Goal: Task Accomplishment & Management: Use online tool/utility

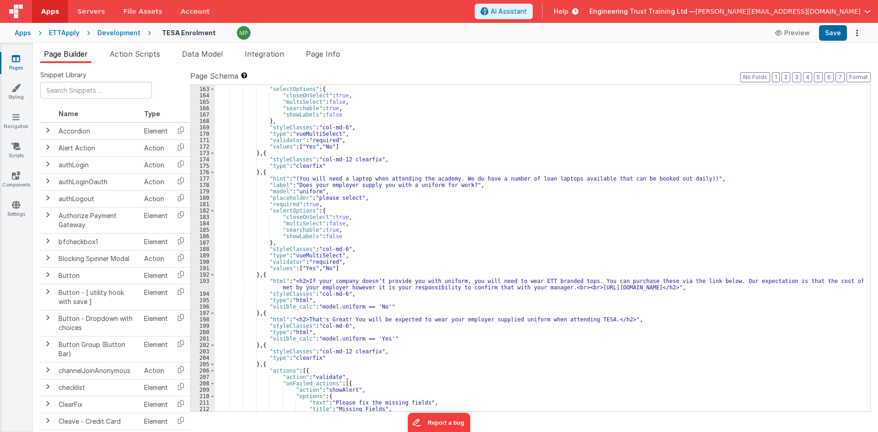
scroll to position [1043, 0]
click at [18, 57] on icon at bounding box center [16, 58] width 8 height 9
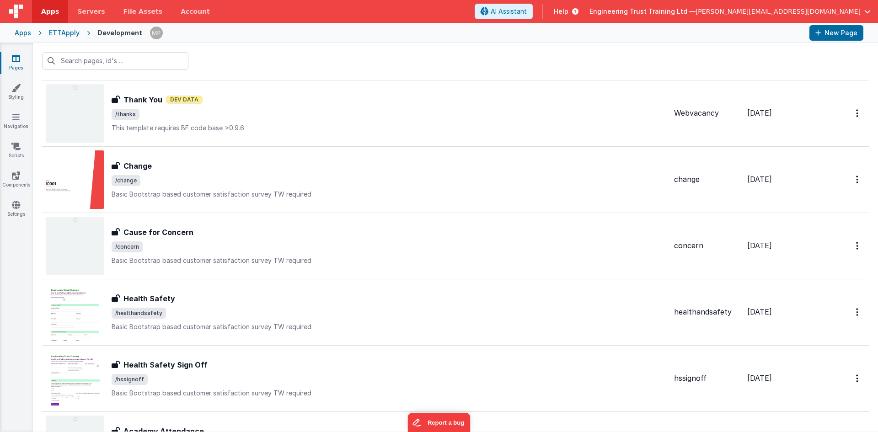
scroll to position [233, 0]
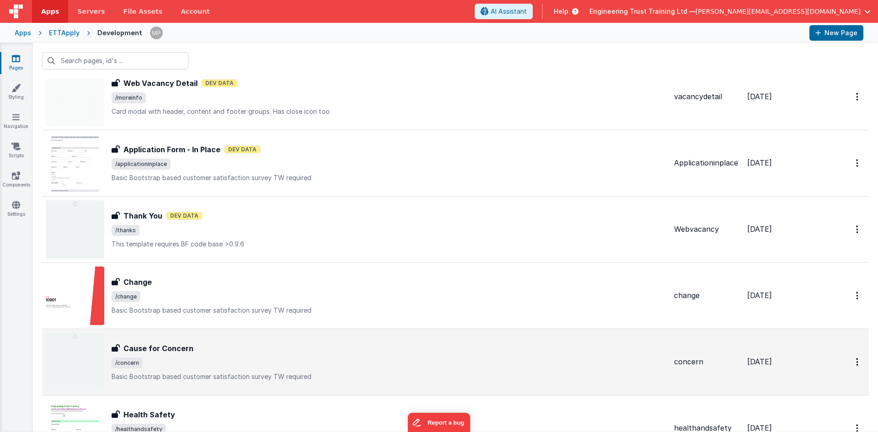
click at [147, 345] on h3 "Cause for Concern" at bounding box center [158, 348] width 70 height 11
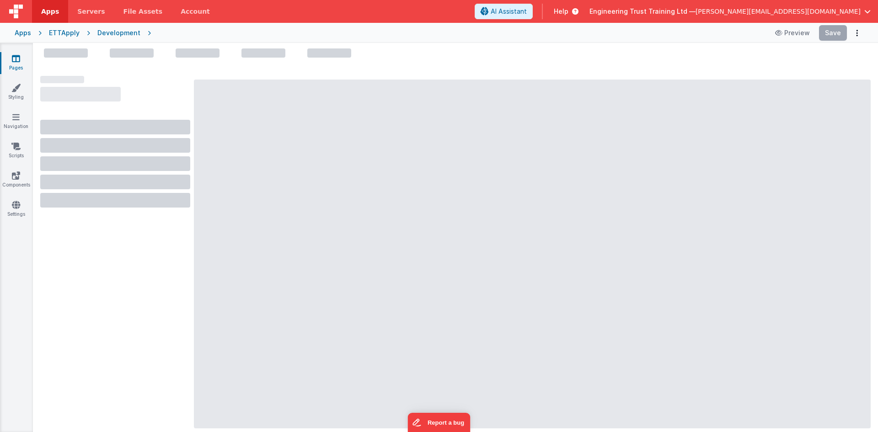
click at [105, 33] on div "Development" at bounding box center [118, 32] width 43 height 9
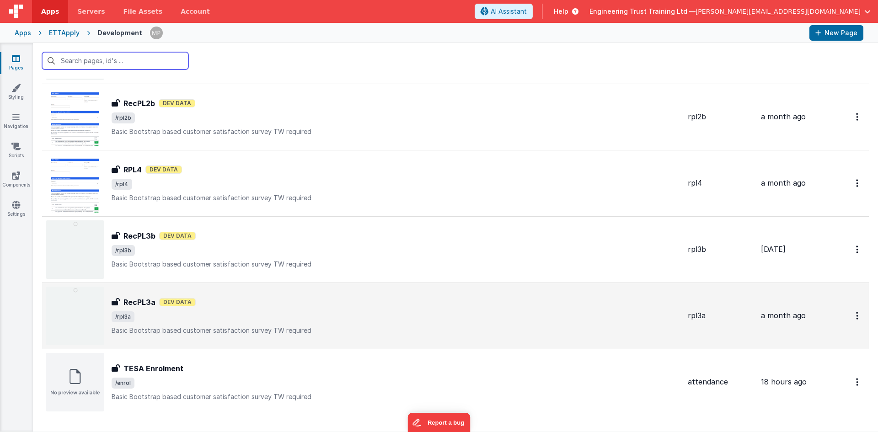
scroll to position [904, 0]
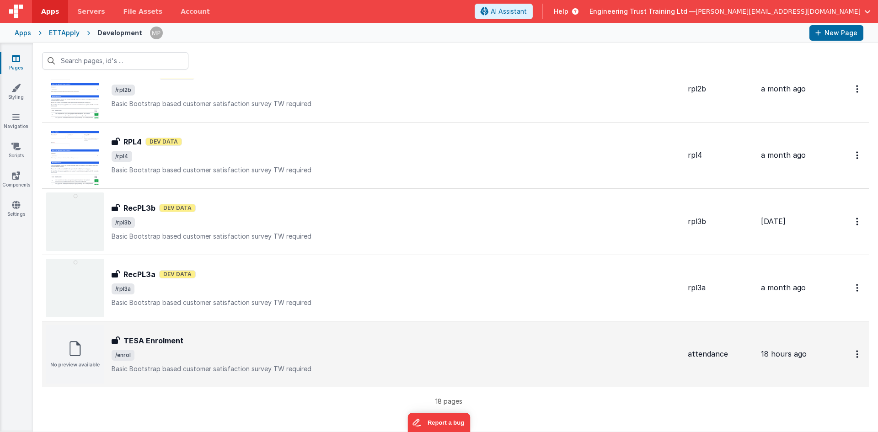
click at [130, 343] on h3 "TESA Enrolment" at bounding box center [153, 340] width 60 height 11
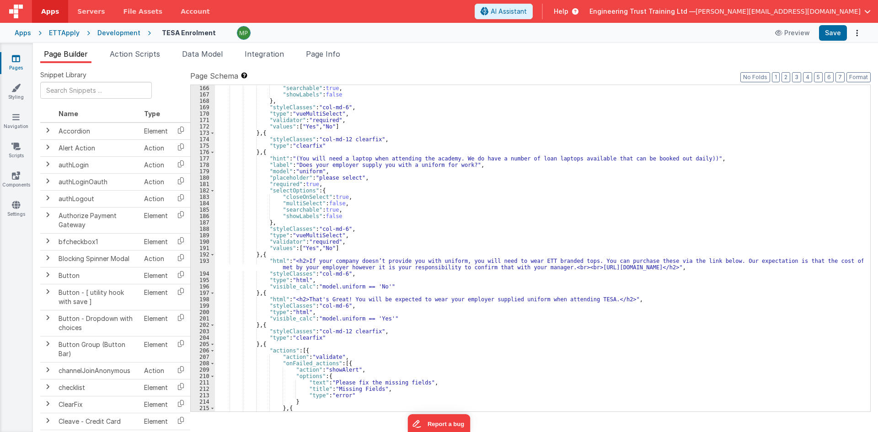
scroll to position [1090, 0]
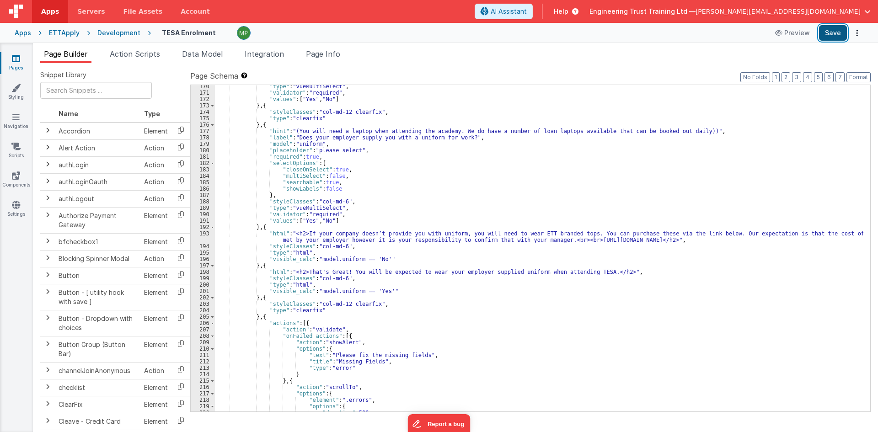
click at [833, 33] on button "Save" at bounding box center [833, 33] width 28 height 16
click at [272, 50] on span "Integration" at bounding box center [264, 53] width 39 height 9
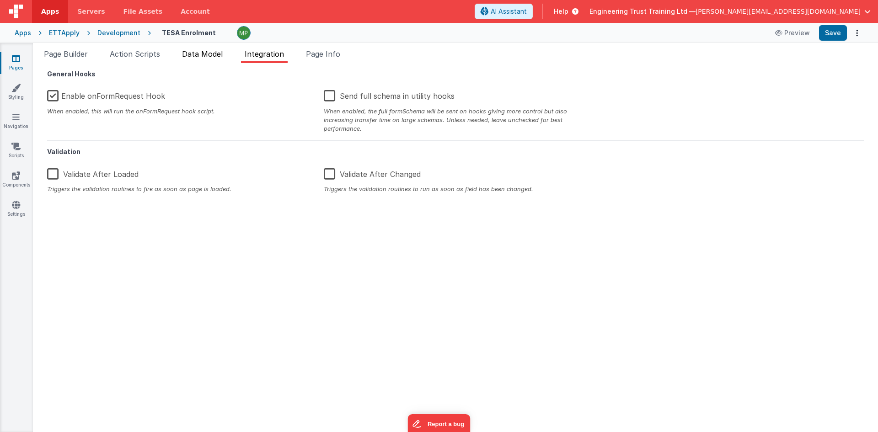
click at [203, 51] on span "Data Model" at bounding box center [202, 53] width 41 height 9
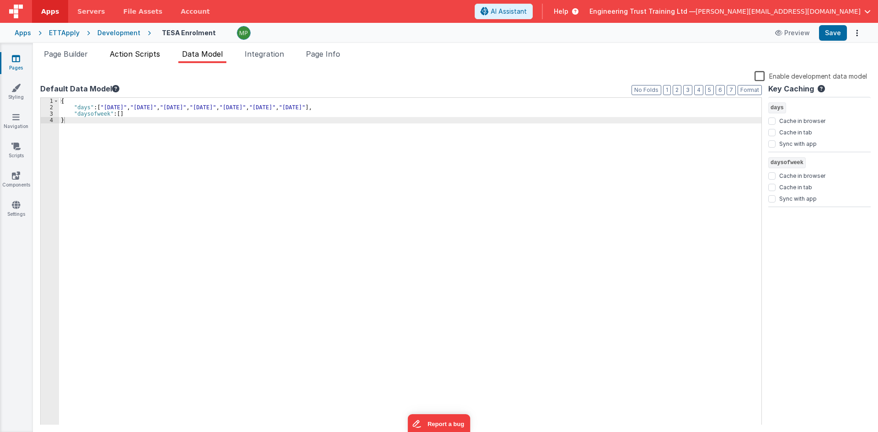
click at [143, 52] on span "Action Scripts" at bounding box center [135, 53] width 50 height 9
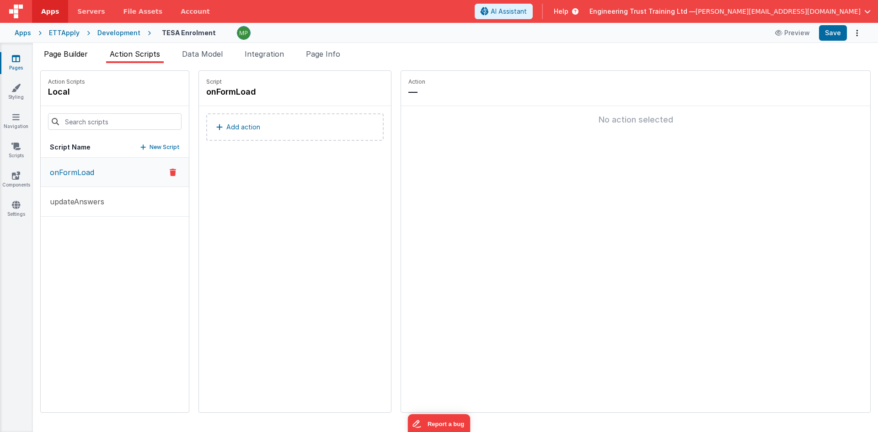
click at [66, 50] on span "Page Builder" at bounding box center [66, 53] width 44 height 9
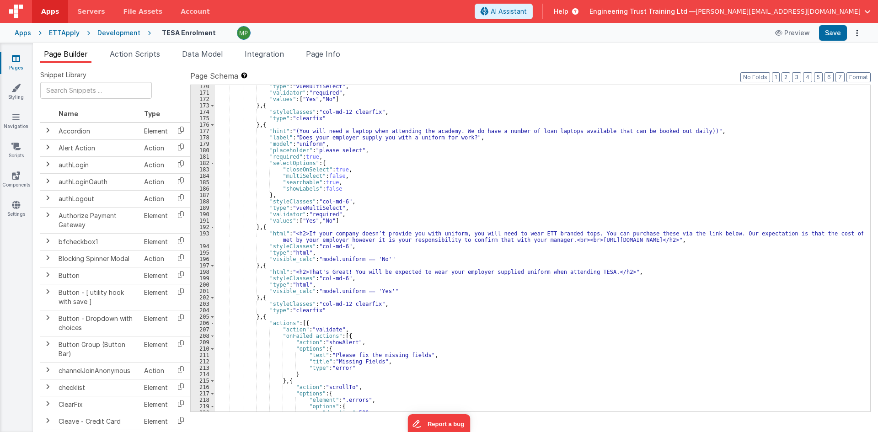
click at [54, 30] on div "ETTApply" at bounding box center [64, 32] width 31 height 9
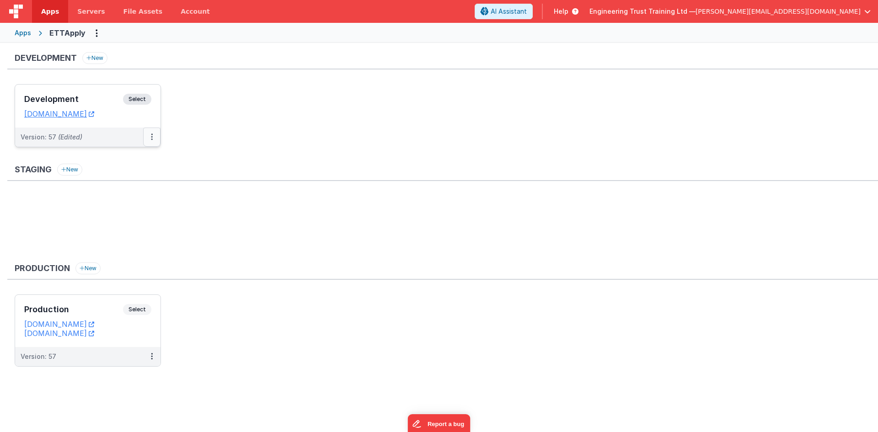
click at [149, 136] on button at bounding box center [151, 137] width 17 height 19
click at [101, 185] on link "Deploy..." at bounding box center [120, 190] width 80 height 16
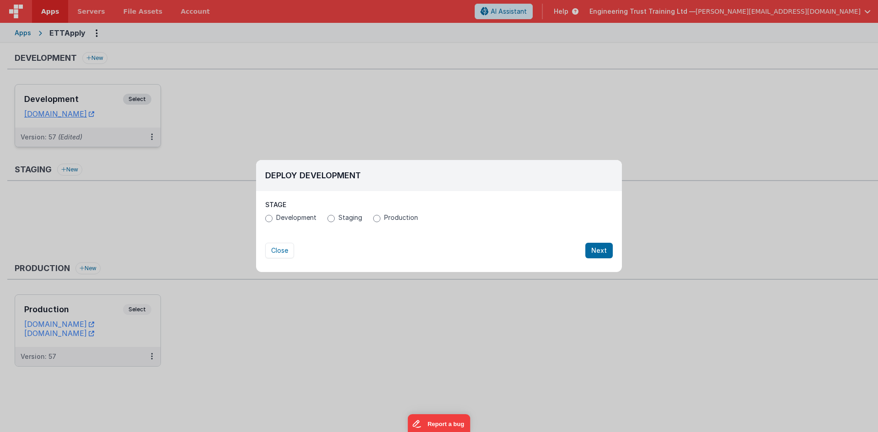
click at [379, 216] on label "Production" at bounding box center [395, 217] width 45 height 9
click at [379, 216] on input "Production" at bounding box center [376, 218] width 7 height 7
radio input "true"
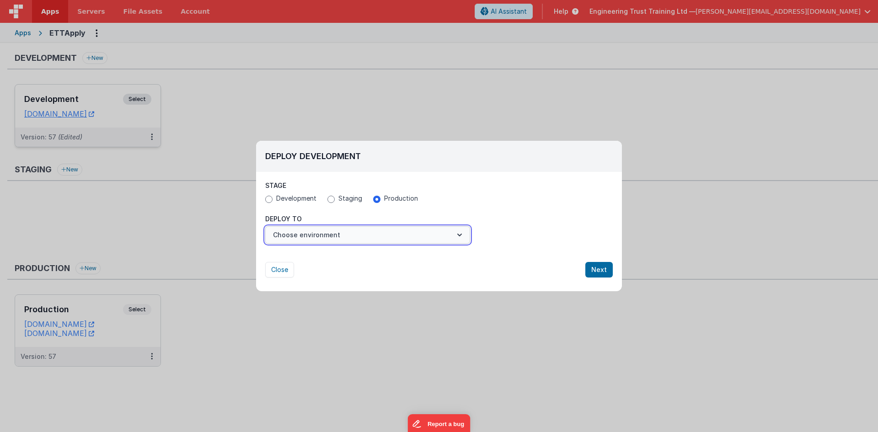
click at [340, 236] on button "Choose environment" at bounding box center [367, 234] width 205 height 17
click at [322, 259] on link "Production" at bounding box center [367, 257] width 205 height 16
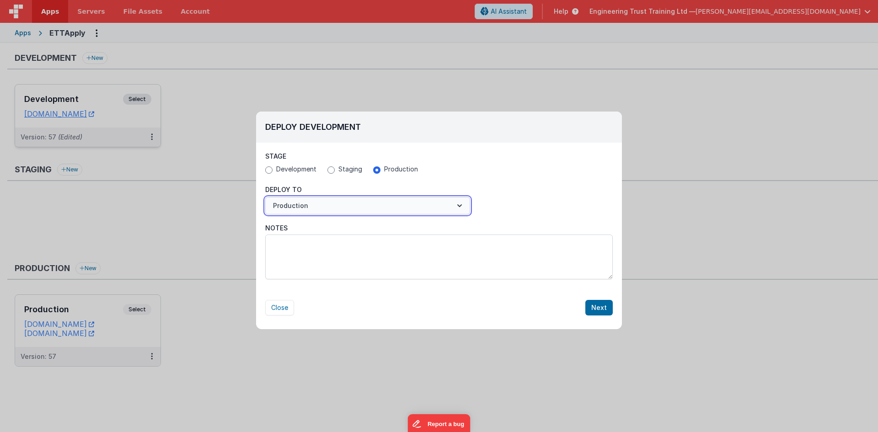
click at [440, 206] on button "Production" at bounding box center [367, 205] width 205 height 17
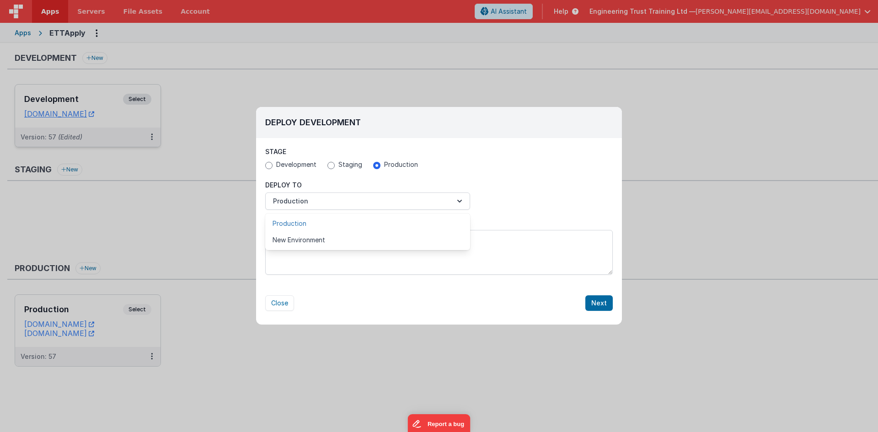
click at [425, 222] on link "Production" at bounding box center [367, 223] width 205 height 16
click at [597, 301] on button "Next" at bounding box center [598, 303] width 27 height 16
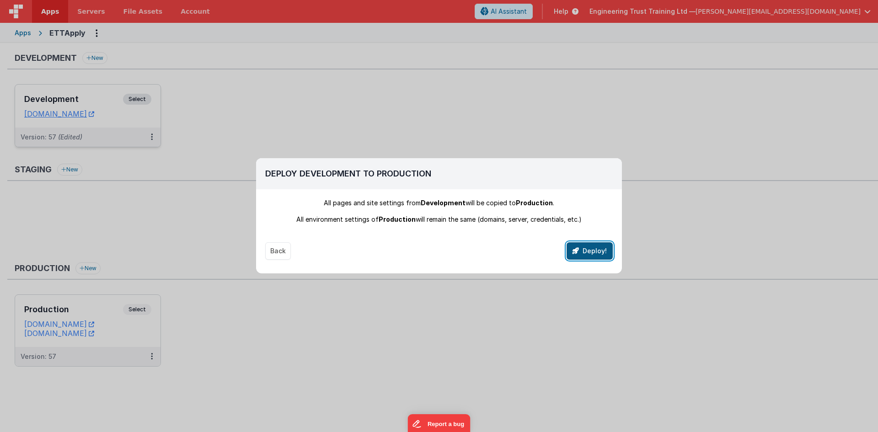
click at [572, 249] on button "Deploy!" at bounding box center [590, 250] width 46 height 17
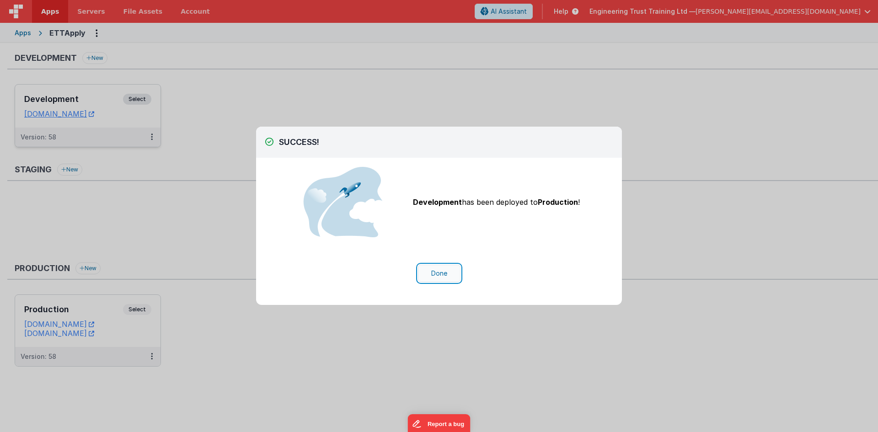
click at [437, 275] on button "Done" at bounding box center [439, 273] width 43 height 17
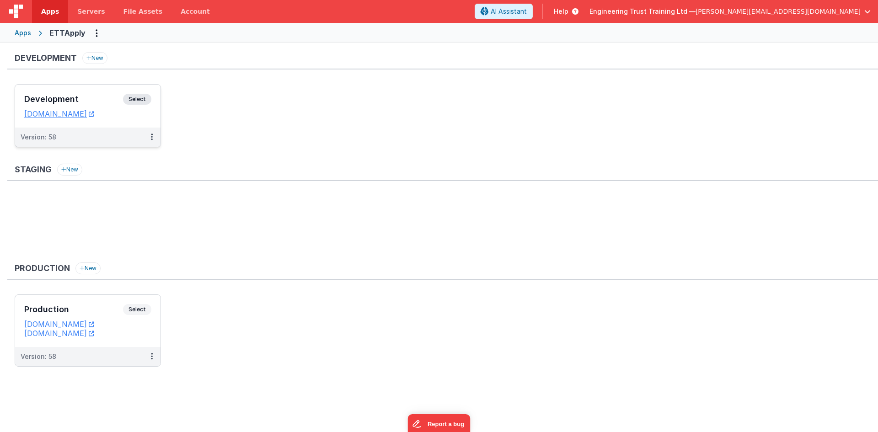
click at [106, 139] on div "Version: 58" at bounding box center [82, 137] width 123 height 9
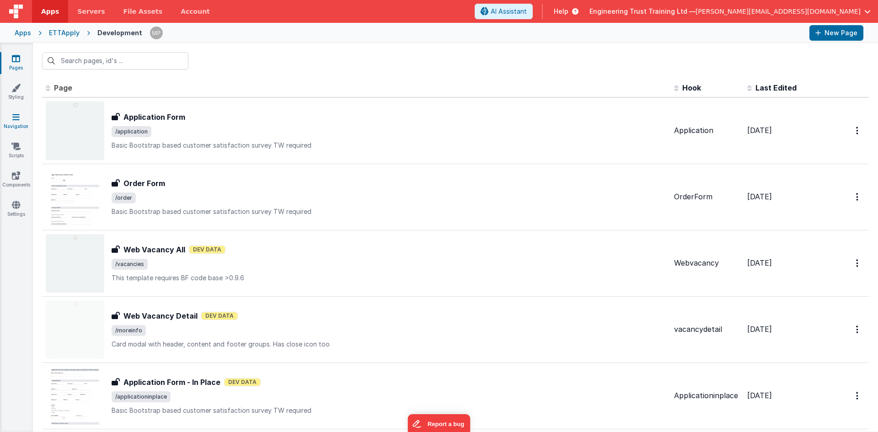
click at [20, 122] on link "Navigation" at bounding box center [16, 122] width 33 height 18
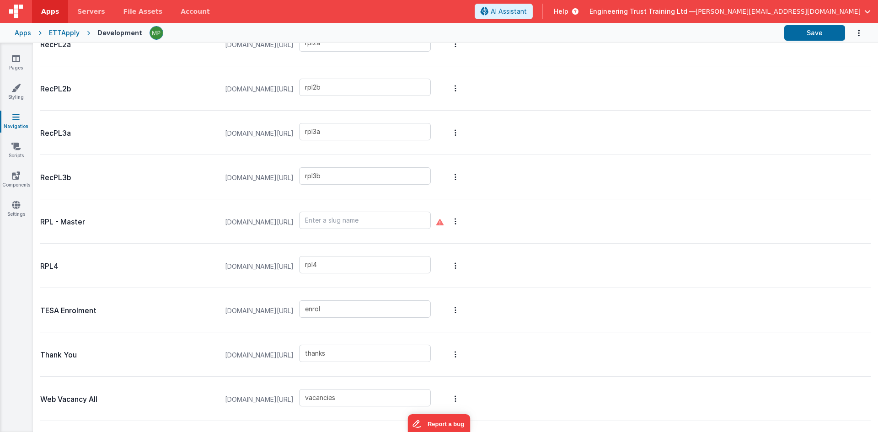
scroll to position [495, 0]
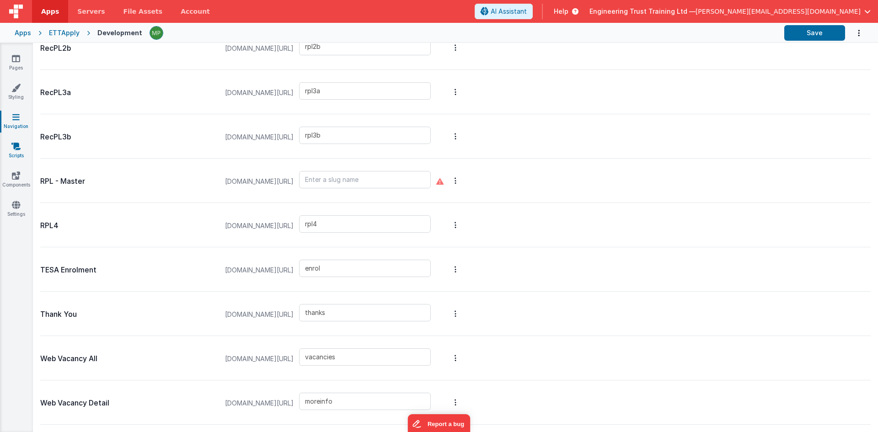
click at [15, 153] on link "Scripts" at bounding box center [16, 151] width 33 height 18
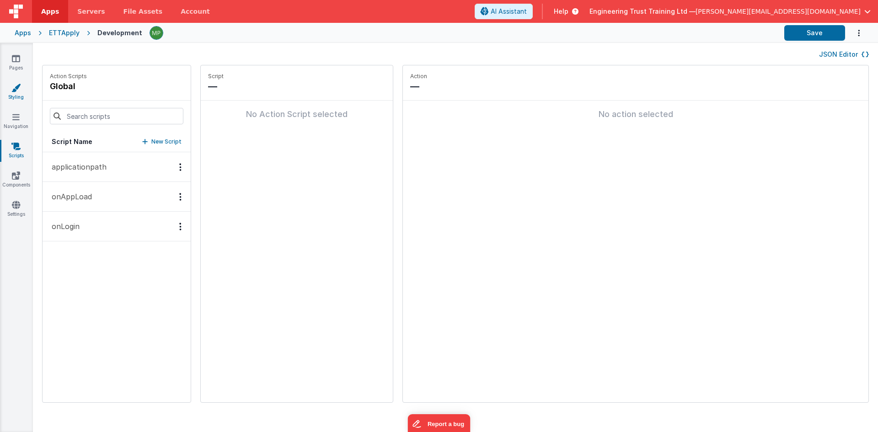
click at [15, 97] on link "Styling" at bounding box center [16, 92] width 33 height 18
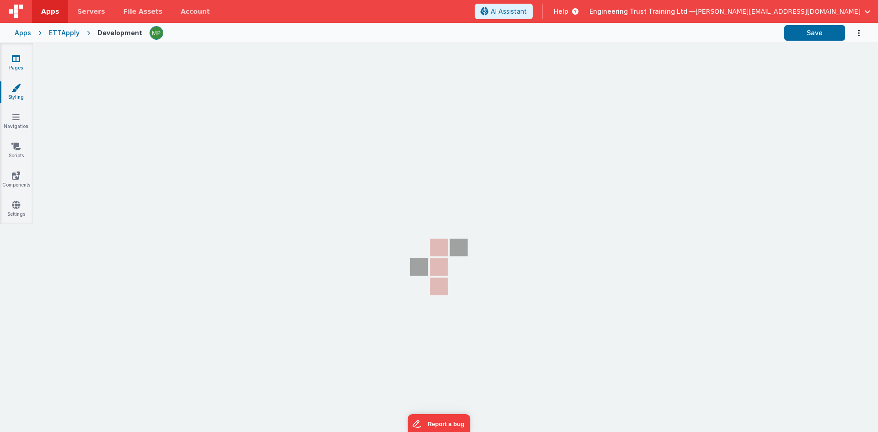
click at [14, 61] on icon at bounding box center [16, 58] width 8 height 9
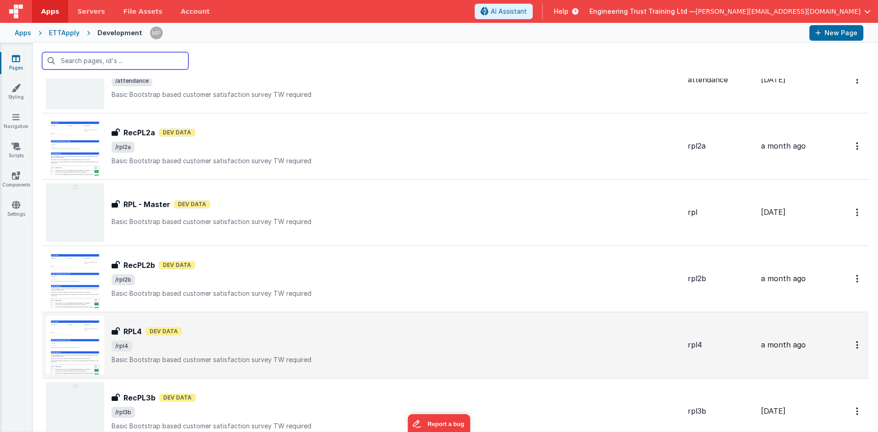
scroll to position [904, 0]
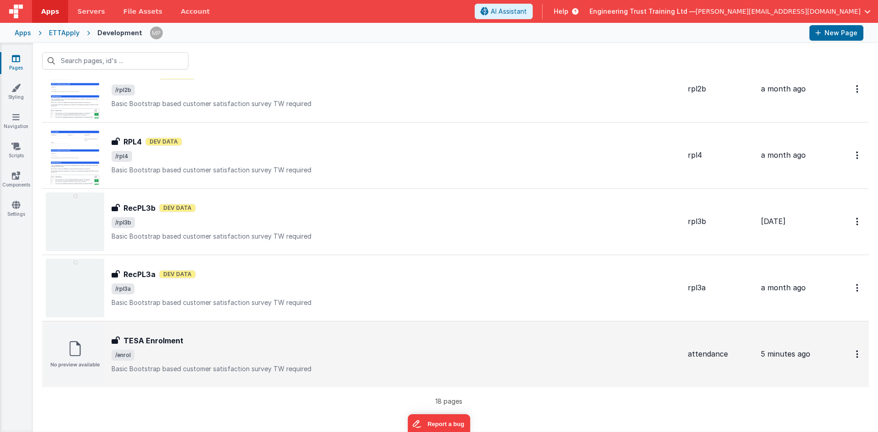
click at [150, 342] on h3 "TESA Enrolment" at bounding box center [153, 340] width 60 height 11
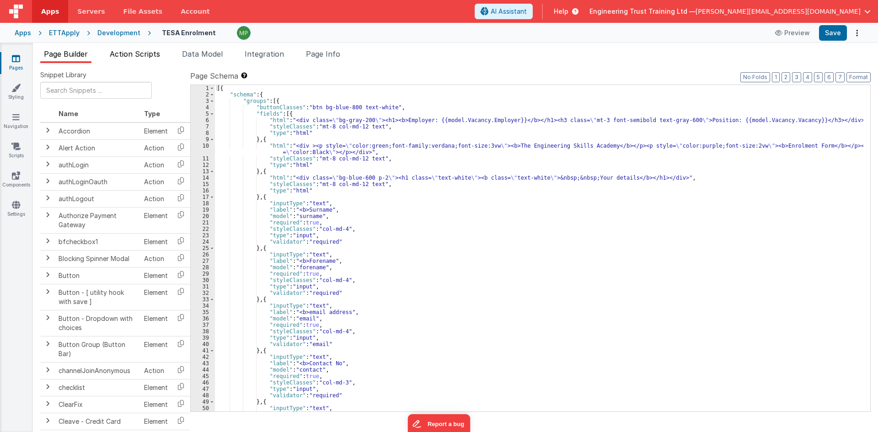
click at [152, 56] on span "Action Scripts" at bounding box center [135, 53] width 50 height 9
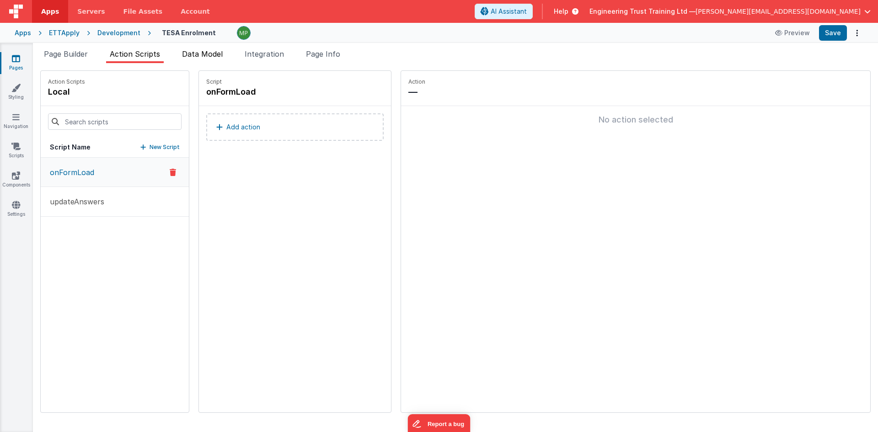
click at [195, 53] on span "Data Model" at bounding box center [202, 53] width 41 height 9
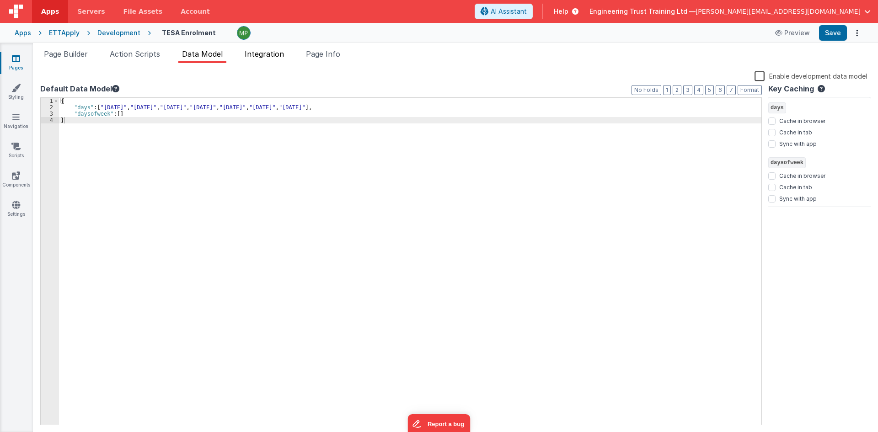
click at [268, 55] on span "Integration" at bounding box center [264, 53] width 39 height 9
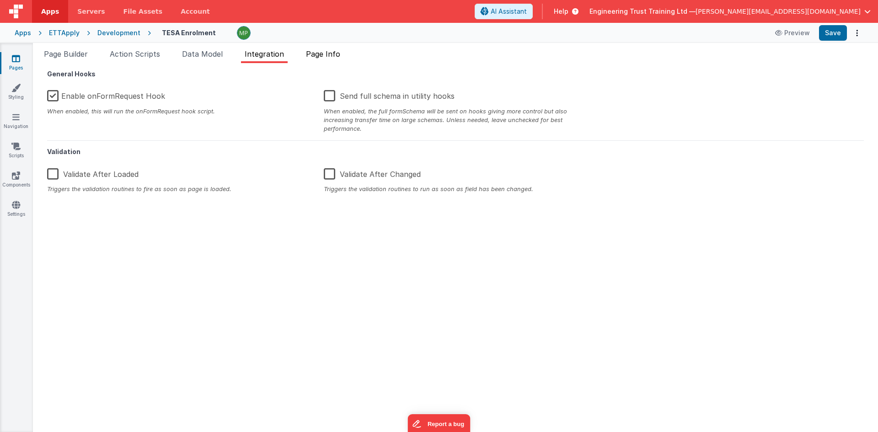
click at [323, 54] on span "Page Info" at bounding box center [323, 53] width 34 height 9
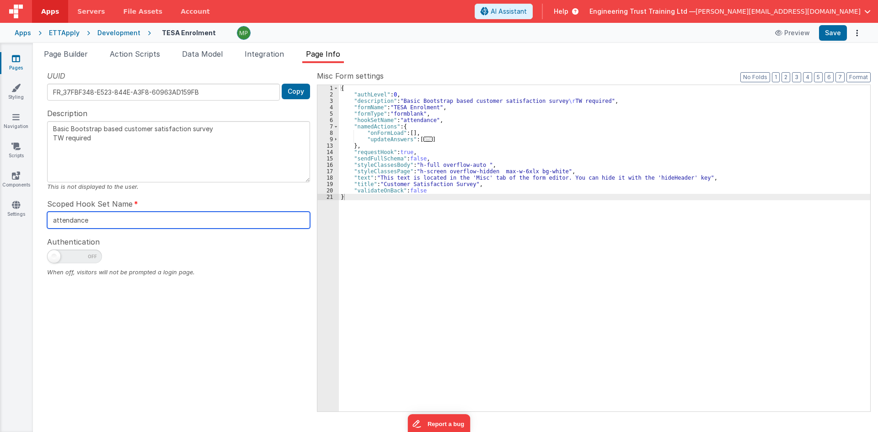
drag, startPoint x: 94, startPoint y: 220, endPoint x: 46, endPoint y: 218, distance: 48.1
click at [46, 218] on div "UUID FR_37FBF348-E523-844E-A3F8-60963AD159FB Copy Description Basic Bootstrap b…" at bounding box center [178, 240] width 277 height 341
type textarea "Basic Bootstrap based customer satisfaction survey TW required"
type input "e"
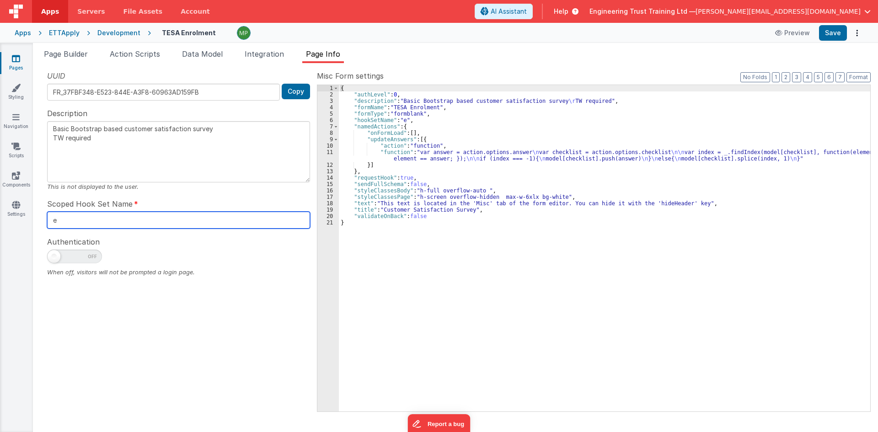
type textarea "Basic Bootstrap based customer satisfaction survey TW required"
type input "en"
type textarea "Basic Bootstrap based customer satisfaction survey TW required"
type input "enr"
type textarea "Basic Bootstrap based customer satisfaction survey TW required"
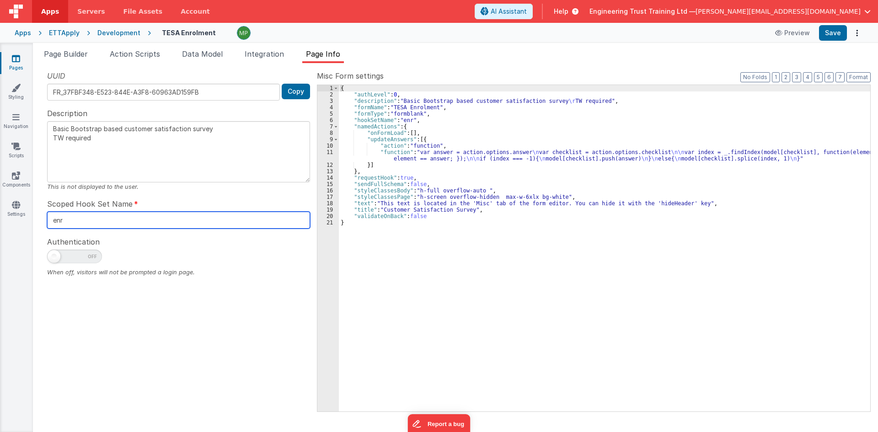
type input "enro"
type textarea "Basic Bootstrap based customer satisfaction survey TW required"
type input "enrol"
click at [248, 261] on div at bounding box center [178, 259] width 263 height 18
click at [837, 34] on button "Save" at bounding box center [833, 33] width 28 height 16
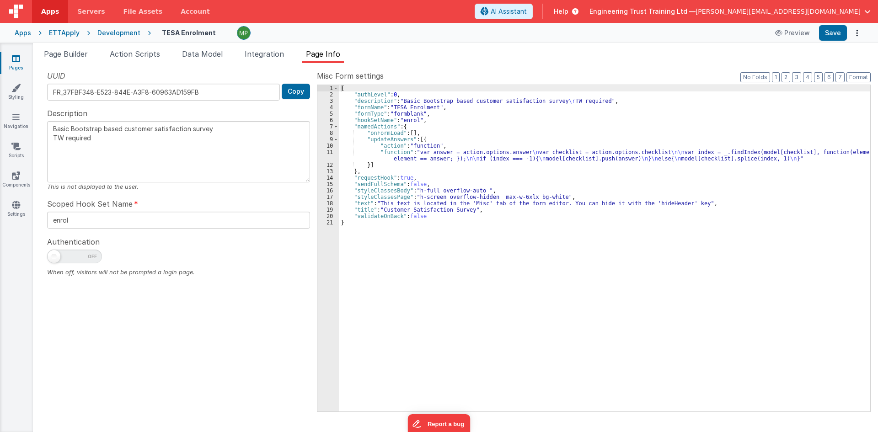
click at [57, 27] on div "Apps ETTApply Development TESA Enrolment Preview Save" at bounding box center [439, 33] width 878 height 20
click at [62, 33] on div "ETTApply" at bounding box center [64, 32] width 31 height 9
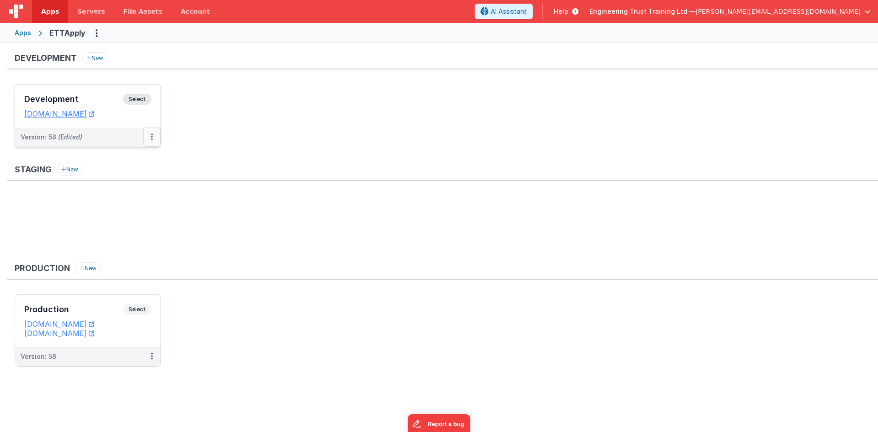
click at [150, 134] on button at bounding box center [151, 137] width 17 height 19
click at [108, 191] on link "Deploy..." at bounding box center [120, 190] width 80 height 16
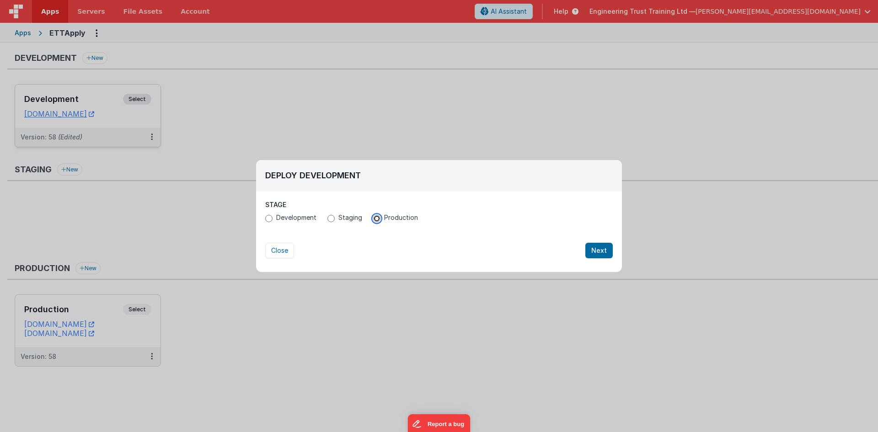
click at [375, 219] on input "Production" at bounding box center [376, 218] width 7 height 7
radio input "true"
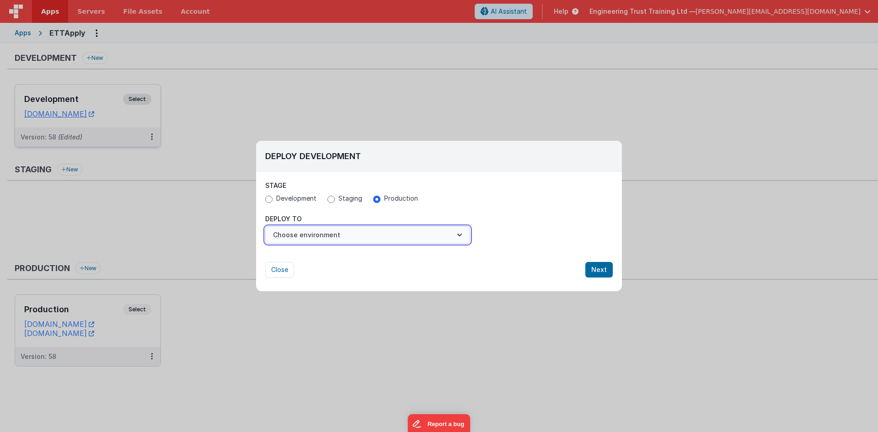
click at [343, 234] on button "Choose environment" at bounding box center [367, 234] width 205 height 17
click at [318, 252] on link "Production" at bounding box center [367, 257] width 205 height 16
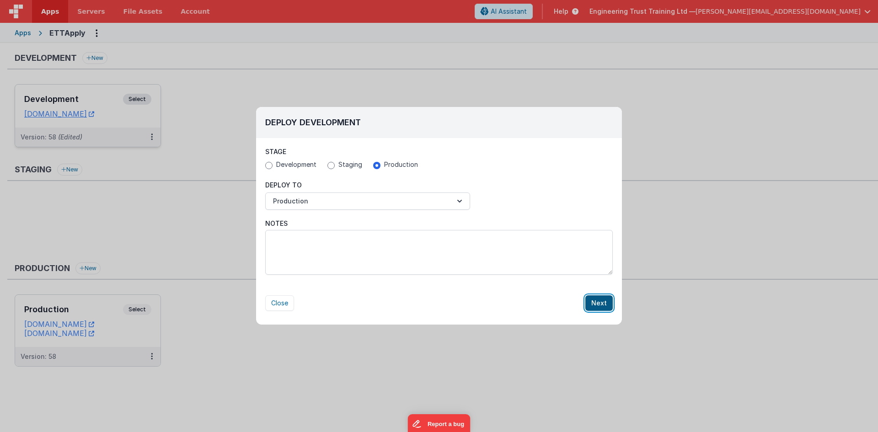
click at [601, 302] on button "Next" at bounding box center [598, 303] width 27 height 16
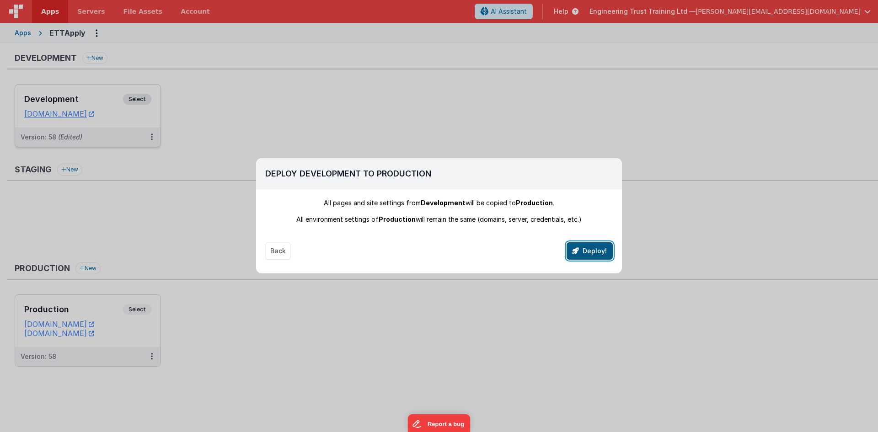
click at [594, 250] on button "Deploy!" at bounding box center [590, 250] width 46 height 17
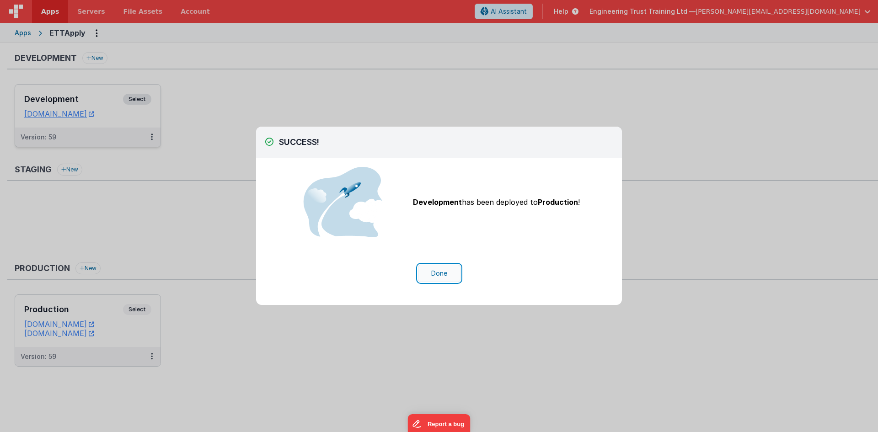
click at [440, 274] on button "Done" at bounding box center [439, 273] width 43 height 17
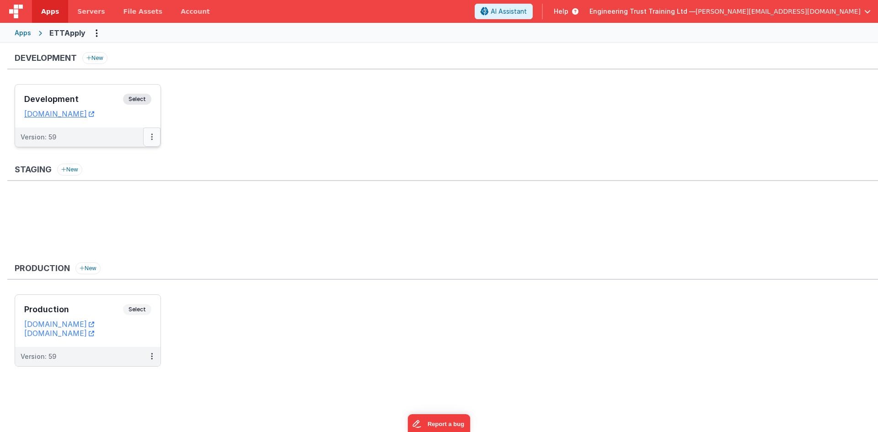
click at [150, 139] on button at bounding box center [151, 137] width 17 height 19
click at [118, 173] on link "Deploy..." at bounding box center [120, 174] width 80 height 16
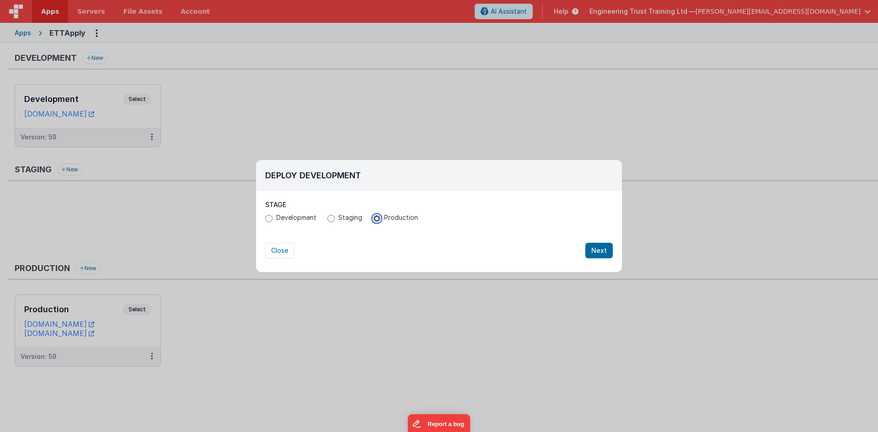
click at [374, 219] on input "Production" at bounding box center [376, 218] width 7 height 7
radio input "true"
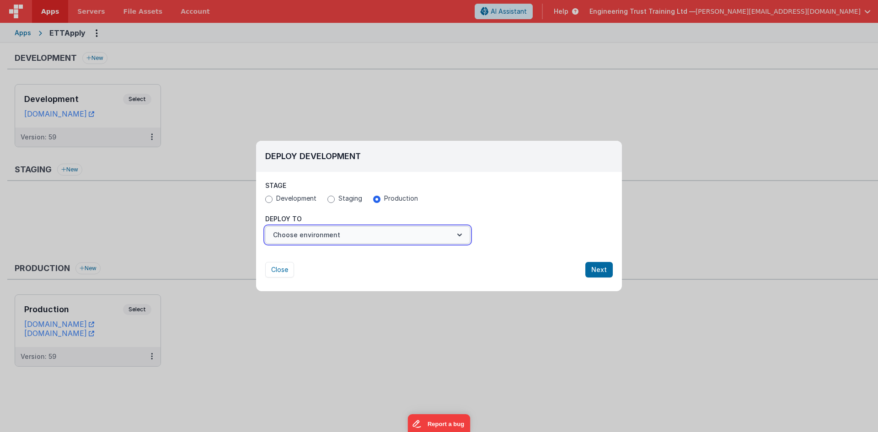
click at [375, 235] on button "Choose environment" at bounding box center [367, 234] width 205 height 17
click at [306, 257] on link "Production" at bounding box center [367, 257] width 205 height 16
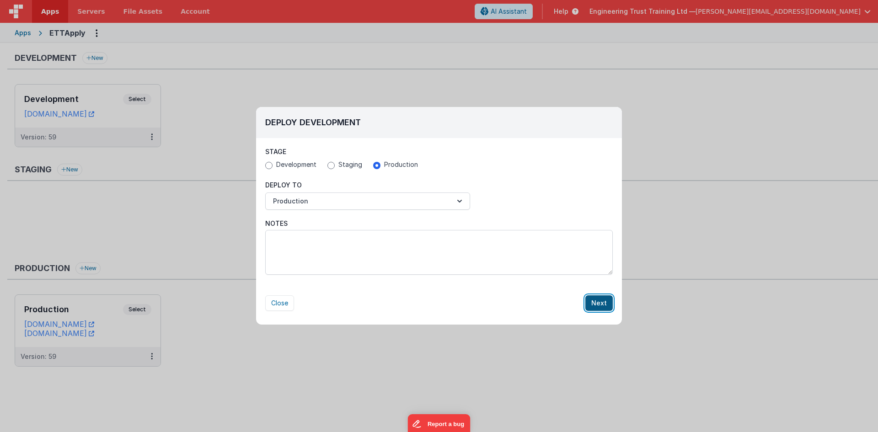
click at [596, 303] on button "Next" at bounding box center [598, 303] width 27 height 16
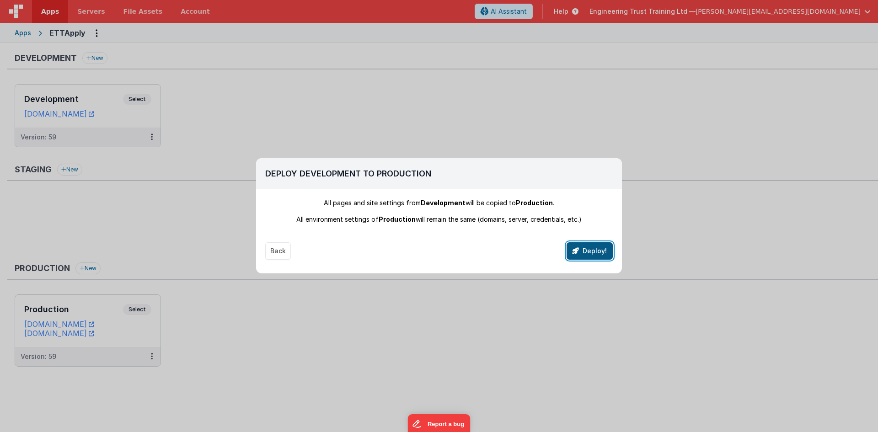
click at [590, 252] on button "Deploy!" at bounding box center [590, 250] width 46 height 17
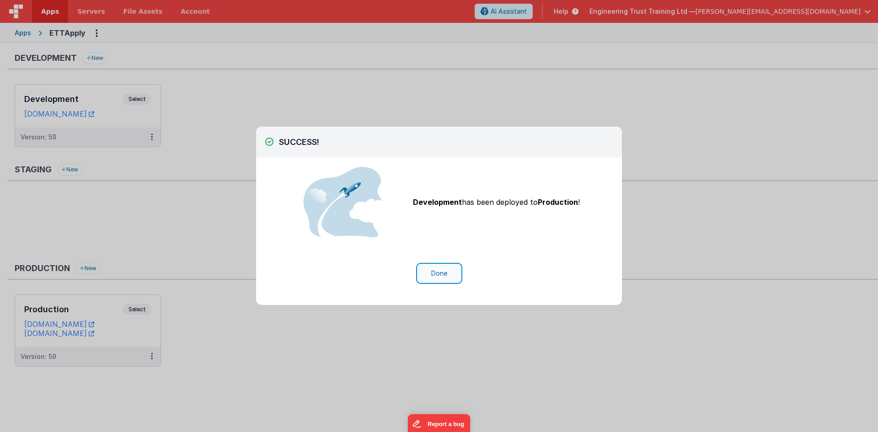
click at [441, 271] on button "Done" at bounding box center [439, 273] width 43 height 17
